Goal: Information Seeking & Learning: Learn about a topic

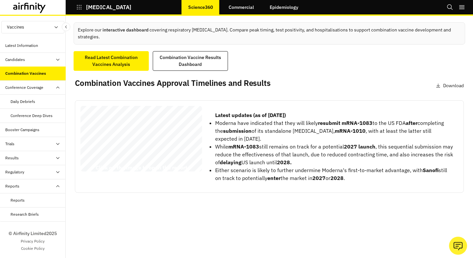
click at [36, 203] on div "Reports" at bounding box center [38, 201] width 55 height 6
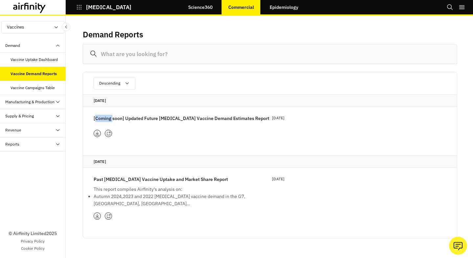
drag, startPoint x: 95, startPoint y: 119, endPoint x: 112, endPoint y: 121, distance: 17.5
click at [112, 121] on p "[Coming soon] Updated Future [MEDICAL_DATA] Vaccine Demand Estimates Report" at bounding box center [182, 118] width 176 height 7
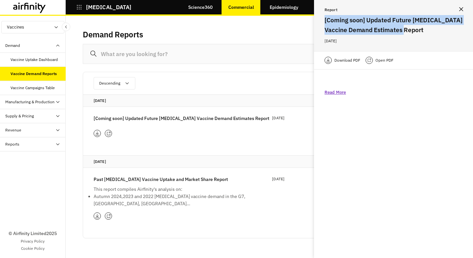
drag, startPoint x: 424, startPoint y: 31, endPoint x: 320, endPoint y: 22, distance: 104.1
click at [320, 22] on div "Report [Coming soon] Updated Future [MEDICAL_DATA] Vaccine Demand Estimates Rep…" at bounding box center [393, 25] width 159 height 51
copy h2 "[Coming soon] Updated Future [MEDICAL_DATA] Vaccine Demand Estimates Report"
